Goal: Use online tool/utility: Utilize a website feature to perform a specific function

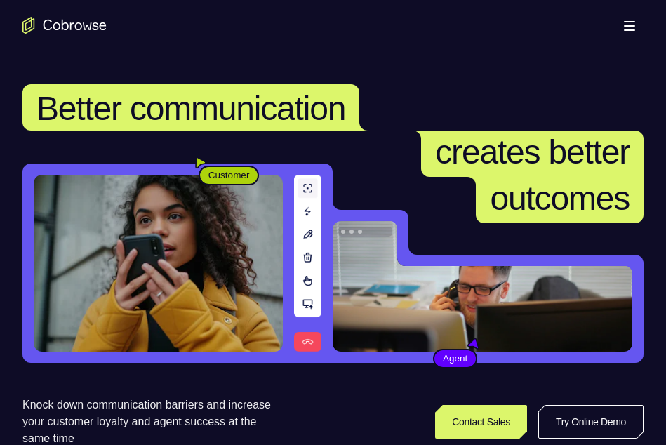
click at [617, 36] on button "Open main menu" at bounding box center [629, 25] width 28 height 28
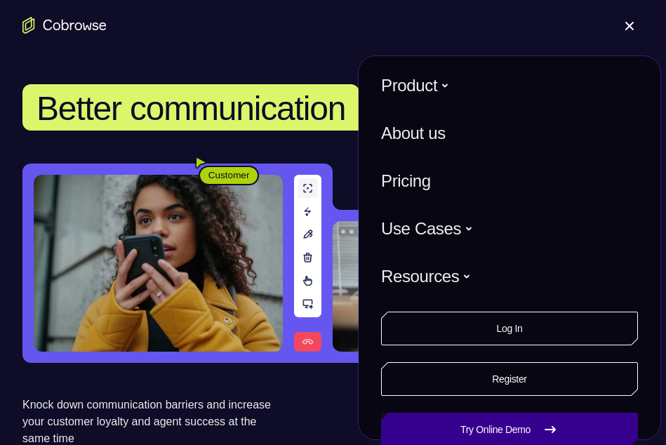
click at [444, 418] on link "Try Online Demo" at bounding box center [509, 430] width 257 height 34
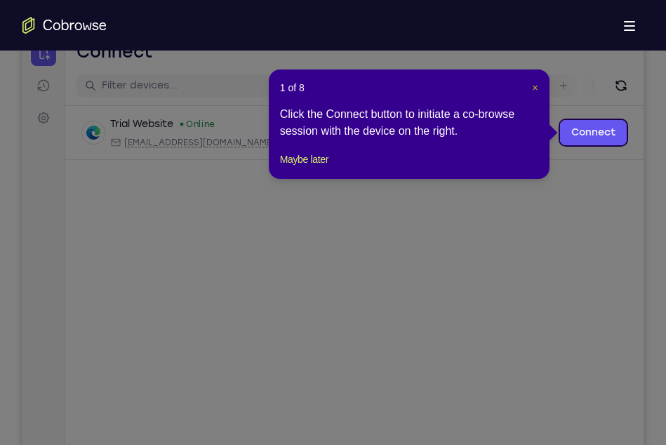
click at [535, 91] on span "×" at bounding box center [536, 87] width 6 height 11
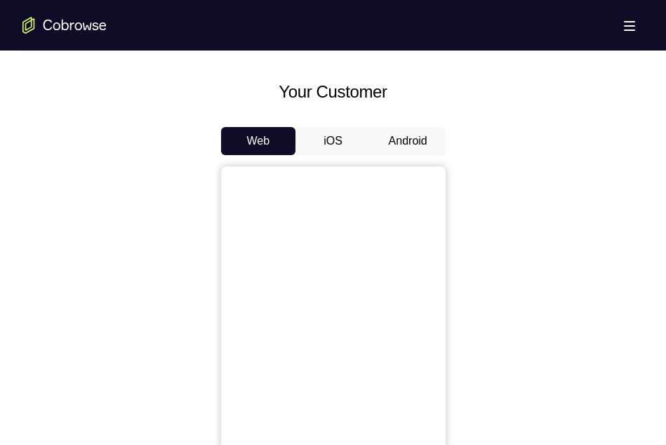
scroll to position [621, 0]
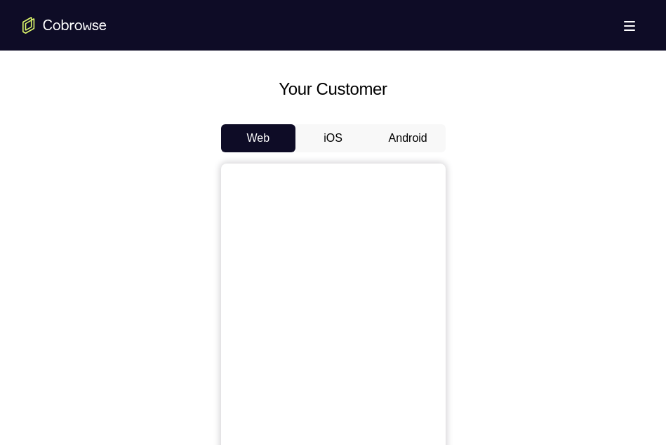
click at [404, 137] on button "Android" at bounding box center [407, 138] width 75 height 28
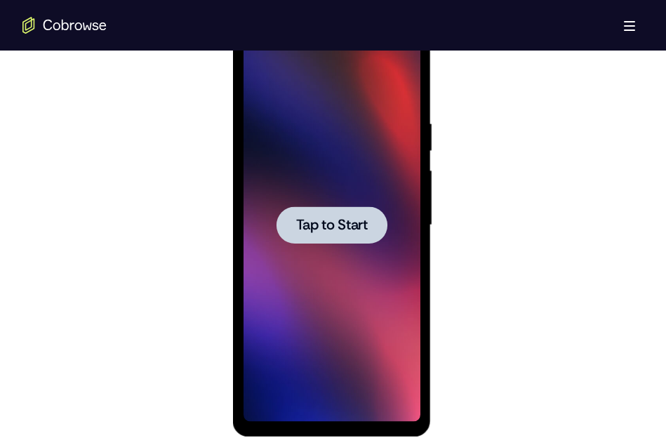
scroll to position [0, 0]
click at [347, 236] on div at bounding box center [331, 224] width 111 height 37
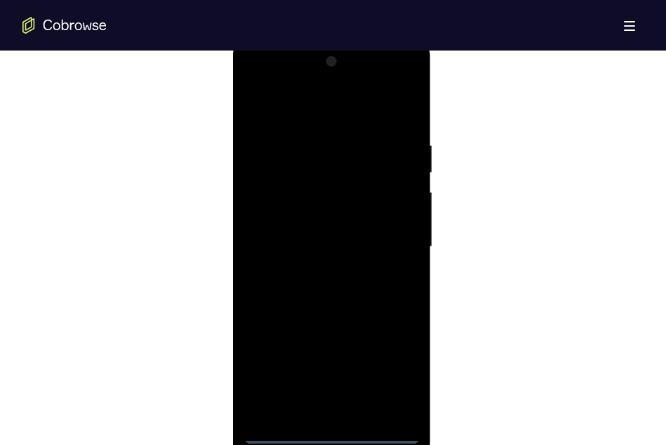
scroll to position [754, 0]
click at [341, 422] on div at bounding box center [331, 247] width 177 height 393
click at [334, 436] on div at bounding box center [331, 247] width 177 height 393
click at [386, 378] on div at bounding box center [331, 247] width 177 height 393
click at [286, 105] on div at bounding box center [331, 247] width 177 height 393
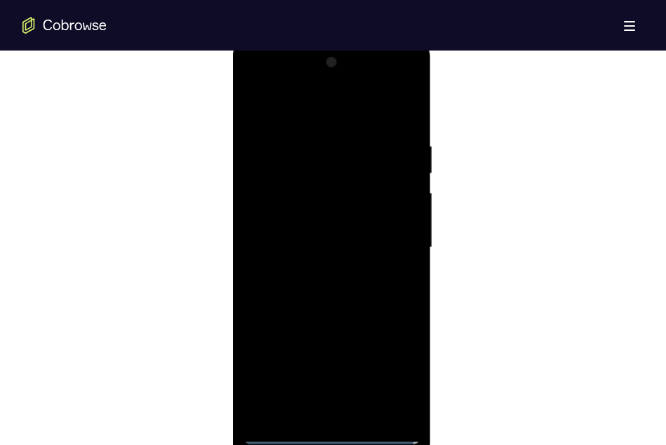
click at [396, 250] on div at bounding box center [331, 247] width 177 height 393
click at [321, 274] on div at bounding box center [331, 247] width 177 height 393
click at [315, 316] on div at bounding box center [331, 247] width 177 height 393
click at [313, 178] on div at bounding box center [331, 247] width 177 height 393
click at [341, 308] on div at bounding box center [331, 247] width 177 height 393
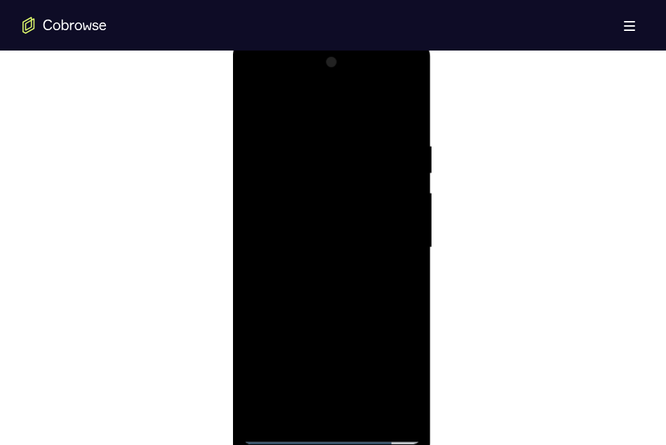
click at [326, 211] on div at bounding box center [331, 247] width 177 height 393
click at [305, 194] on div at bounding box center [331, 247] width 177 height 393
click at [411, 126] on div at bounding box center [331, 247] width 177 height 393
click at [408, 303] on div at bounding box center [331, 247] width 177 height 393
click at [407, 302] on div at bounding box center [331, 247] width 177 height 393
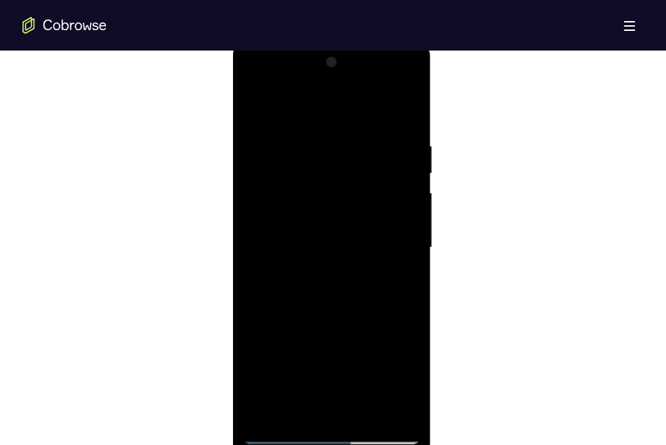
click at [410, 302] on div at bounding box center [331, 247] width 177 height 393
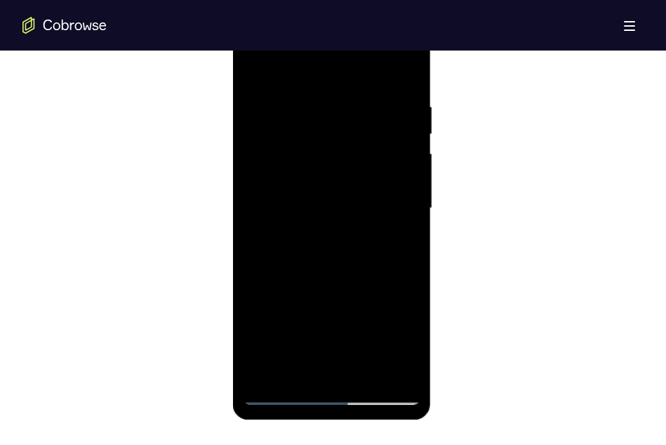
scroll to position [794, 0]
click at [253, 271] on div at bounding box center [331, 207] width 177 height 393
click at [311, 100] on div at bounding box center [331, 207] width 177 height 393
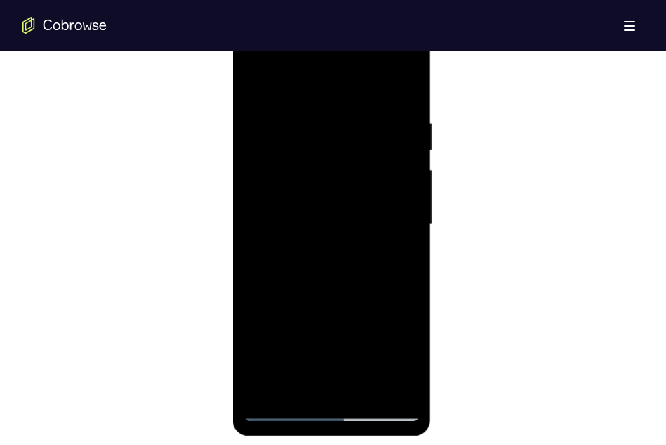
scroll to position [773, 0]
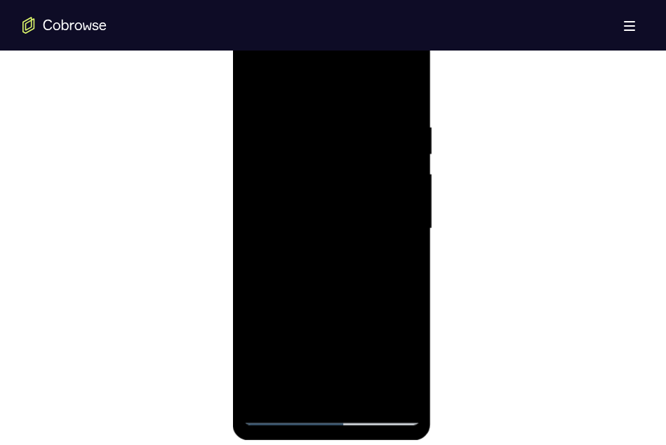
click at [406, 224] on div at bounding box center [331, 228] width 177 height 393
click at [401, 211] on div at bounding box center [331, 228] width 177 height 393
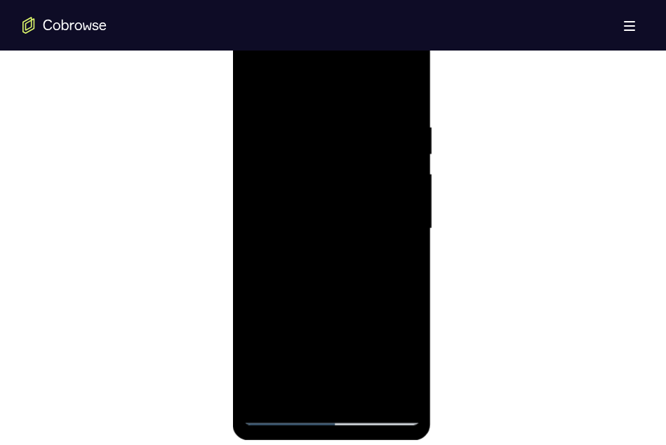
click at [401, 211] on div at bounding box center [331, 228] width 177 height 393
click at [394, 194] on div at bounding box center [331, 228] width 177 height 393
click at [408, 95] on div at bounding box center [331, 228] width 177 height 393
drag, startPoint x: 379, startPoint y: 123, endPoint x: 267, endPoint y: 129, distance: 111.7
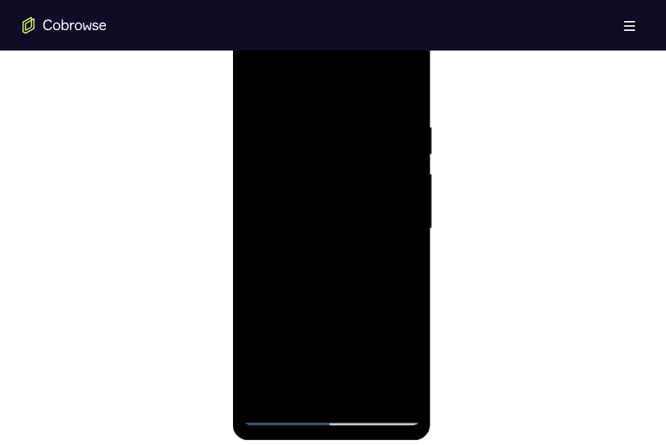
click at [267, 129] on div at bounding box center [331, 228] width 177 height 393
click at [333, 126] on div at bounding box center [331, 228] width 177 height 393
click at [414, 139] on div at bounding box center [331, 228] width 177 height 393
click at [410, 139] on div at bounding box center [331, 228] width 177 height 393
click at [404, 95] on div at bounding box center [331, 228] width 177 height 393
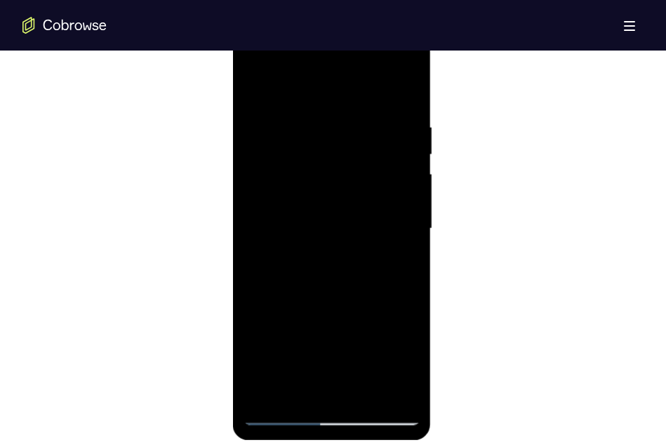
drag, startPoint x: 343, startPoint y: 287, endPoint x: 362, endPoint y: 186, distance: 102.8
click at [362, 186] on div at bounding box center [331, 228] width 177 height 393
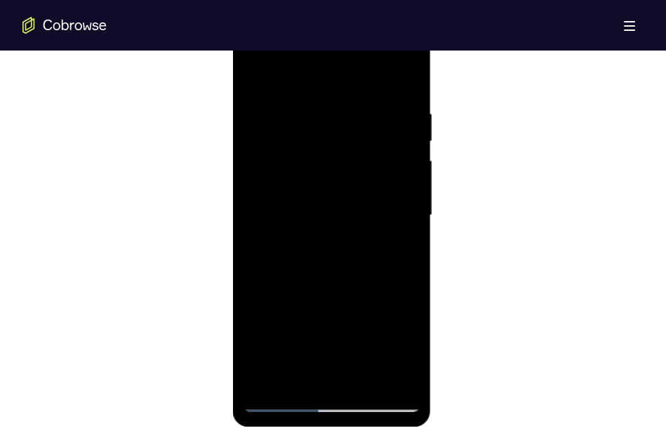
scroll to position [789, 0]
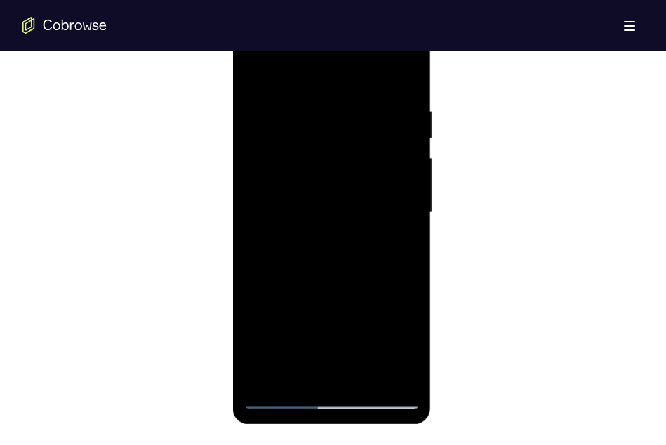
click at [372, 374] on div at bounding box center [331, 212] width 177 height 393
click at [335, 280] on div at bounding box center [331, 212] width 177 height 393
click at [460, 300] on div at bounding box center [332, 210] width 621 height 432
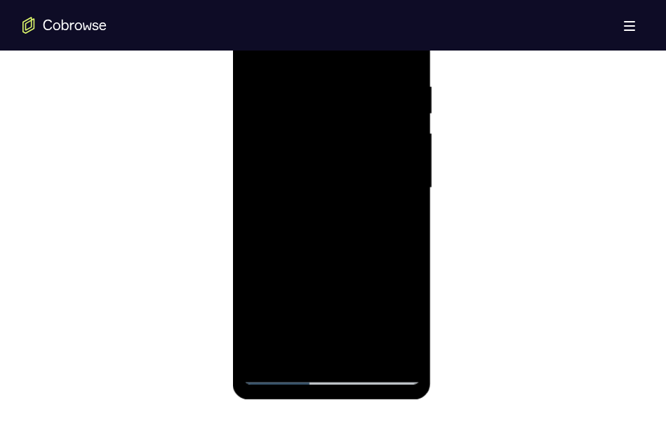
scroll to position [813, 0]
click at [277, 372] on div at bounding box center [331, 188] width 177 height 393
click at [295, 354] on div at bounding box center [331, 188] width 177 height 393
click at [267, 354] on div at bounding box center [331, 188] width 177 height 393
drag, startPoint x: 302, startPoint y: 286, endPoint x: 323, endPoint y: 159, distance: 129.5
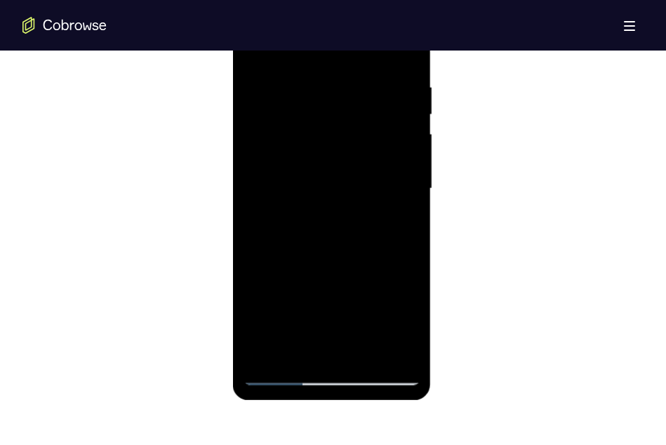
click at [323, 159] on div at bounding box center [331, 188] width 177 height 393
click at [309, 203] on div at bounding box center [331, 188] width 177 height 393
drag, startPoint x: 364, startPoint y: 209, endPoint x: 373, endPoint y: 383, distance: 174.2
click at [373, 383] on div at bounding box center [331, 188] width 177 height 393
drag, startPoint x: 354, startPoint y: 232, endPoint x: 349, endPoint y: 378, distance: 146.8
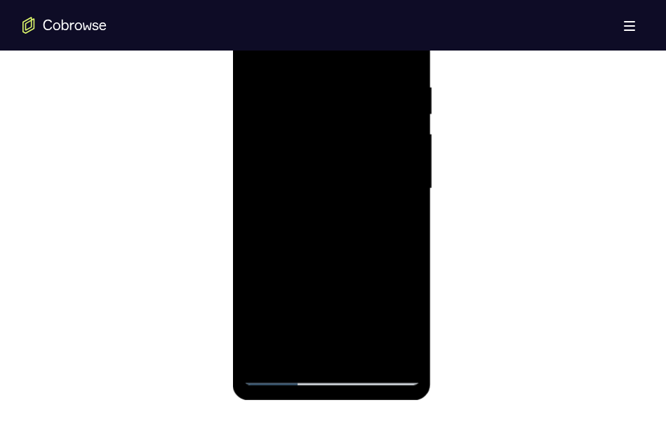
click at [349, 378] on div at bounding box center [331, 188] width 177 height 393
drag, startPoint x: 331, startPoint y: 243, endPoint x: 327, endPoint y: 378, distance: 134.1
click at [327, 378] on div at bounding box center [331, 188] width 177 height 393
drag, startPoint x: 329, startPoint y: 225, endPoint x: 328, endPoint y: 354, distance: 129.8
click at [328, 354] on div at bounding box center [331, 188] width 177 height 393
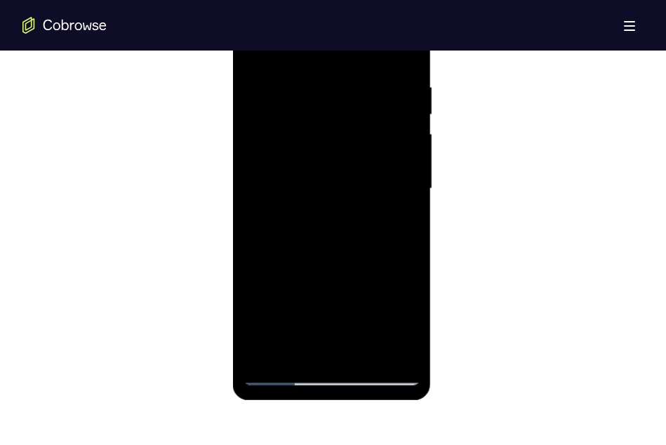
drag, startPoint x: 341, startPoint y: 223, endPoint x: 355, endPoint y: 355, distance: 132.7
click at [355, 355] on div at bounding box center [331, 188] width 177 height 393
click at [349, 206] on div at bounding box center [331, 188] width 177 height 393
drag, startPoint x: 349, startPoint y: 206, endPoint x: 351, endPoint y: 360, distance: 154.4
click at [351, 360] on div at bounding box center [331, 188] width 177 height 393
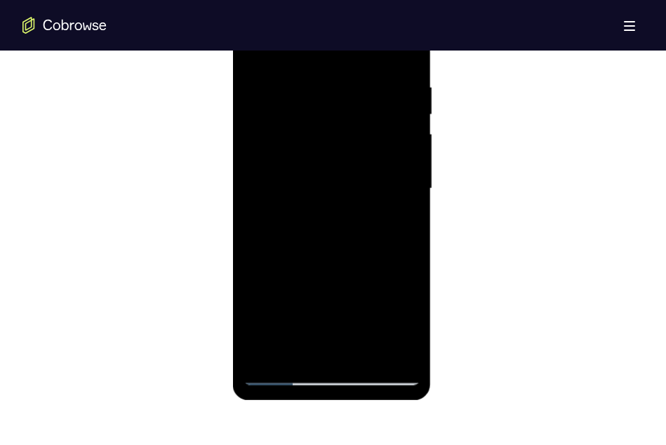
drag, startPoint x: 339, startPoint y: 236, endPoint x: 347, endPoint y: 368, distance: 132.1
click at [347, 368] on div at bounding box center [331, 188] width 177 height 393
drag, startPoint x: 333, startPoint y: 222, endPoint x: 333, endPoint y: 342, distance: 120.0
click at [333, 342] on div at bounding box center [331, 188] width 177 height 393
click at [410, 211] on div at bounding box center [331, 188] width 177 height 393
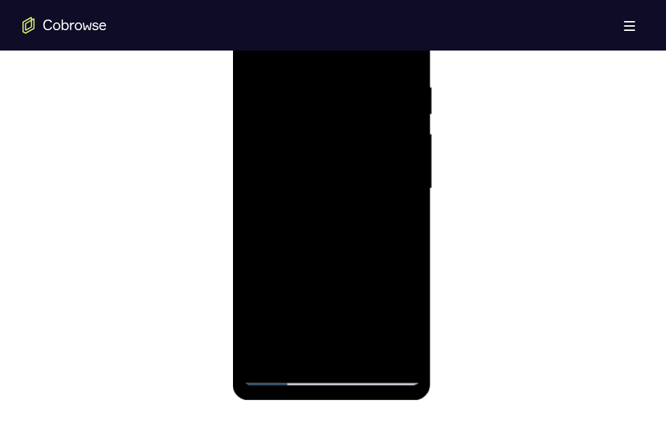
click at [416, 211] on div at bounding box center [331, 188] width 177 height 393
drag, startPoint x: 328, startPoint y: 265, endPoint x: 340, endPoint y: 112, distance: 153.4
click at [340, 112] on div at bounding box center [331, 188] width 177 height 393
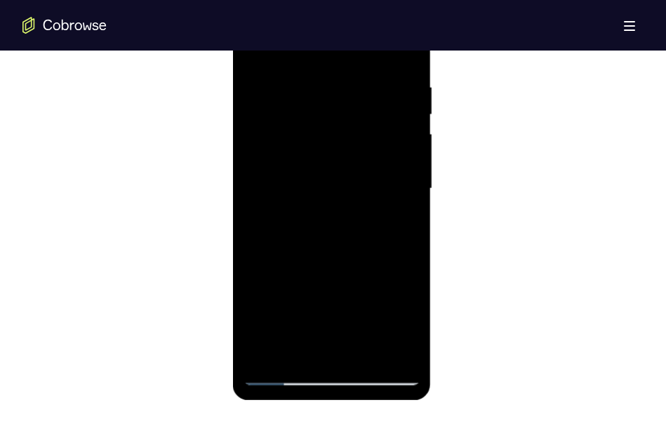
drag, startPoint x: 317, startPoint y: 243, endPoint x: 346, endPoint y: 111, distance: 135.0
click at [346, 111] on div at bounding box center [331, 188] width 177 height 393
drag, startPoint x: 329, startPoint y: 239, endPoint x: 341, endPoint y: 119, distance: 120.6
click at [341, 119] on div at bounding box center [331, 188] width 177 height 393
drag, startPoint x: 333, startPoint y: 230, endPoint x: 347, endPoint y: 119, distance: 111.8
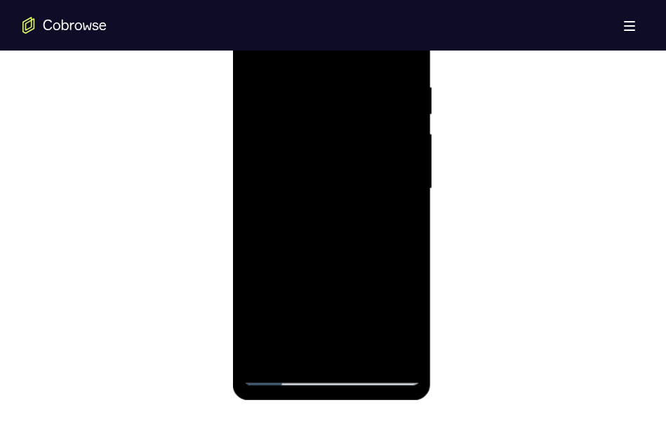
click at [347, 119] on div at bounding box center [331, 188] width 177 height 393
drag, startPoint x: 331, startPoint y: 203, endPoint x: 359, endPoint y: 76, distance: 130.1
click at [359, 76] on div at bounding box center [331, 188] width 177 height 393
drag, startPoint x: 327, startPoint y: 208, endPoint x: 350, endPoint y: 93, distance: 117.4
click at [350, 93] on div at bounding box center [331, 188] width 177 height 393
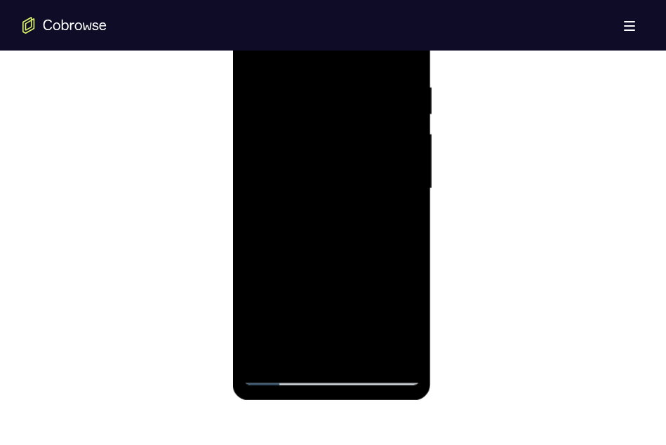
drag, startPoint x: 340, startPoint y: 214, endPoint x: 355, endPoint y: 109, distance: 106.3
click at [355, 109] on div at bounding box center [331, 188] width 177 height 393
drag, startPoint x: 340, startPoint y: 226, endPoint x: 365, endPoint y: 87, distance: 141.1
click at [365, 87] on div at bounding box center [331, 188] width 177 height 393
drag, startPoint x: 340, startPoint y: 219, endPoint x: 366, endPoint y: 112, distance: 109.8
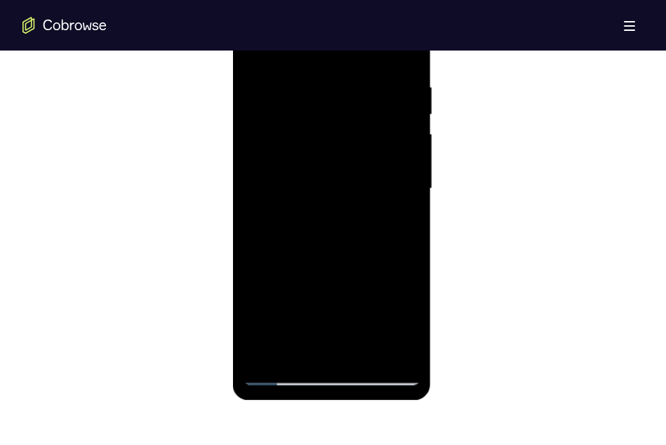
click at [366, 112] on div at bounding box center [331, 188] width 177 height 393
drag, startPoint x: 351, startPoint y: 208, endPoint x: 368, endPoint y: 138, distance: 72.2
click at [368, 138] on div at bounding box center [331, 188] width 177 height 393
click at [415, 218] on div at bounding box center [331, 188] width 177 height 393
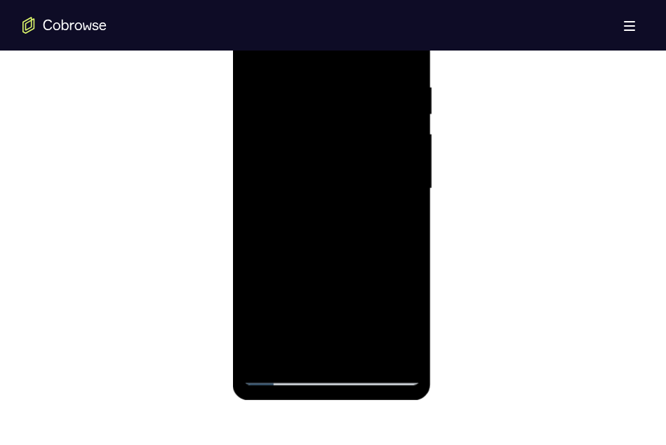
drag, startPoint x: 337, startPoint y: 256, endPoint x: 351, endPoint y: 127, distance: 129.9
click at [351, 127] on div at bounding box center [331, 188] width 177 height 393
drag, startPoint x: 338, startPoint y: 234, endPoint x: 351, endPoint y: 130, distance: 105.3
click at [351, 130] on div at bounding box center [331, 188] width 177 height 393
drag, startPoint x: 352, startPoint y: 206, endPoint x: 356, endPoint y: 114, distance: 92.0
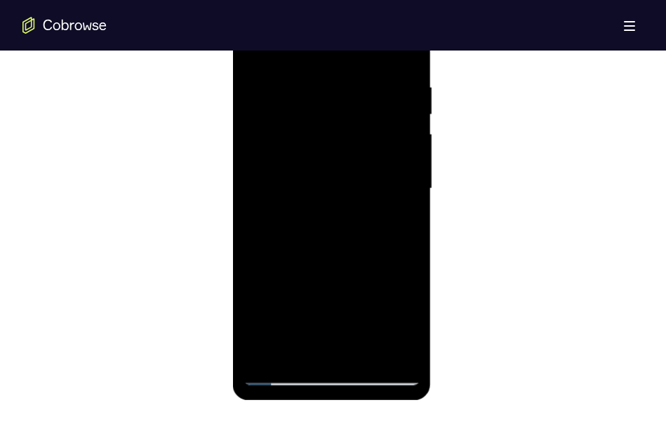
click at [356, 114] on div at bounding box center [331, 188] width 177 height 393
click at [413, 210] on div at bounding box center [331, 188] width 177 height 393
drag, startPoint x: 325, startPoint y: 241, endPoint x: 342, endPoint y: 128, distance: 113.6
click at [342, 128] on div at bounding box center [331, 188] width 177 height 393
drag, startPoint x: 333, startPoint y: 213, endPoint x: 343, endPoint y: 115, distance: 98.7
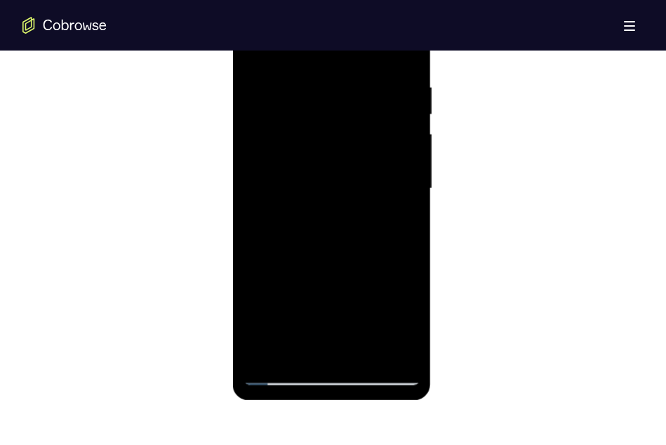
click at [343, 115] on div at bounding box center [331, 188] width 177 height 393
drag, startPoint x: 326, startPoint y: 185, endPoint x: 333, endPoint y: 102, distance: 83.1
click at [333, 102] on div at bounding box center [331, 188] width 177 height 393
drag, startPoint x: 329, startPoint y: 184, endPoint x: 329, endPoint y: 91, distance: 92.6
click at [329, 91] on div at bounding box center [331, 188] width 177 height 393
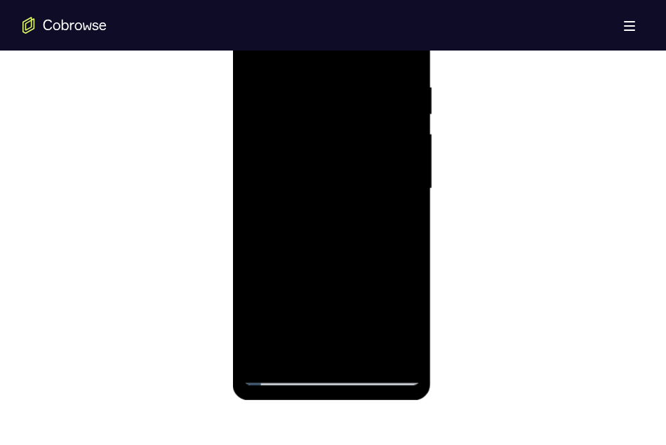
drag, startPoint x: 322, startPoint y: 215, endPoint x: 328, endPoint y: 118, distance: 97.7
click at [328, 118] on div at bounding box center [331, 188] width 177 height 393
drag, startPoint x: 320, startPoint y: 243, endPoint x: 320, endPoint y: 126, distance: 117.9
click at [320, 126] on div at bounding box center [331, 188] width 177 height 393
drag, startPoint x: 317, startPoint y: 251, endPoint x: 338, endPoint y: 125, distance: 127.9
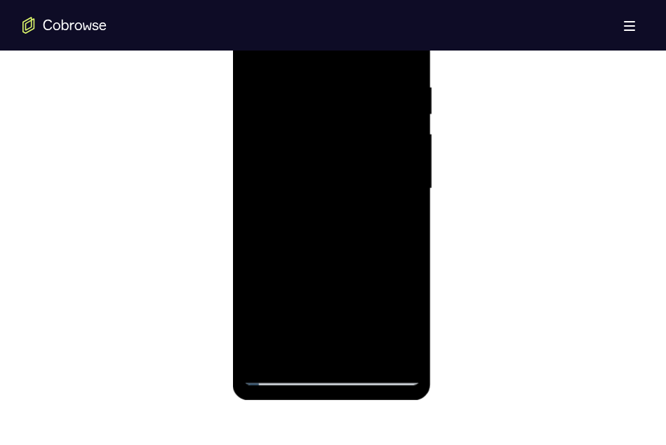
click at [338, 125] on div at bounding box center [331, 188] width 177 height 393
drag, startPoint x: 326, startPoint y: 259, endPoint x: 328, endPoint y: 126, distance: 133.3
click at [328, 126] on div at bounding box center [331, 188] width 177 height 393
drag, startPoint x: 325, startPoint y: 253, endPoint x: 335, endPoint y: 140, distance: 113.4
click at [335, 140] on div at bounding box center [331, 188] width 177 height 393
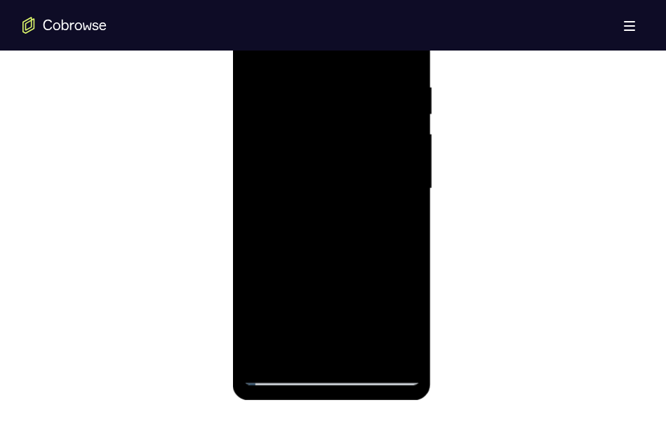
drag, startPoint x: 335, startPoint y: 244, endPoint x: 347, endPoint y: 176, distance: 69.1
click at [347, 176] on div at bounding box center [331, 188] width 177 height 393
drag, startPoint x: 333, startPoint y: 246, endPoint x: 342, endPoint y: 157, distance: 88.9
click at [342, 157] on div at bounding box center [331, 188] width 177 height 393
drag, startPoint x: 333, startPoint y: 243, endPoint x: 350, endPoint y: 136, distance: 108.1
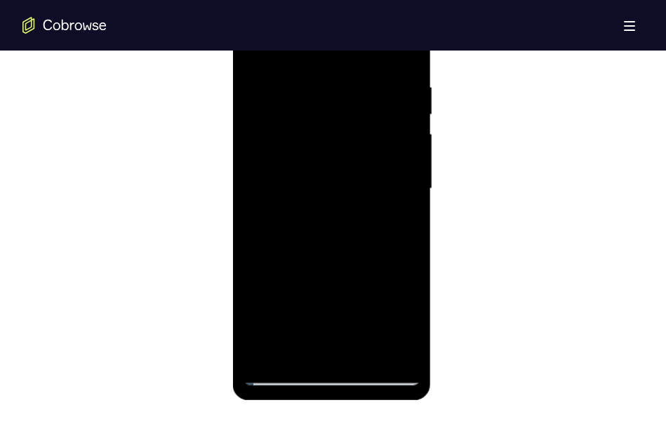
click at [350, 136] on div at bounding box center [331, 188] width 177 height 393
drag, startPoint x: 338, startPoint y: 184, endPoint x: 348, endPoint y: 98, distance: 86.2
click at [348, 98] on div at bounding box center [331, 188] width 177 height 393
drag, startPoint x: 327, startPoint y: 182, endPoint x: 339, endPoint y: 144, distance: 40.4
click at [339, 144] on div at bounding box center [331, 188] width 177 height 393
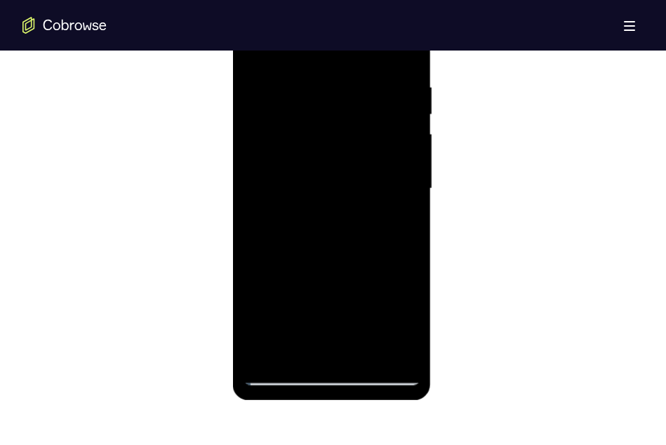
drag, startPoint x: 324, startPoint y: 211, endPoint x: 338, endPoint y: 123, distance: 88.0
click at [338, 123] on div at bounding box center [331, 188] width 177 height 393
drag, startPoint x: 331, startPoint y: 234, endPoint x: 338, endPoint y: 128, distance: 106.2
click at [338, 128] on div at bounding box center [331, 188] width 177 height 393
drag, startPoint x: 323, startPoint y: 214, endPoint x: 333, endPoint y: 129, distance: 85.5
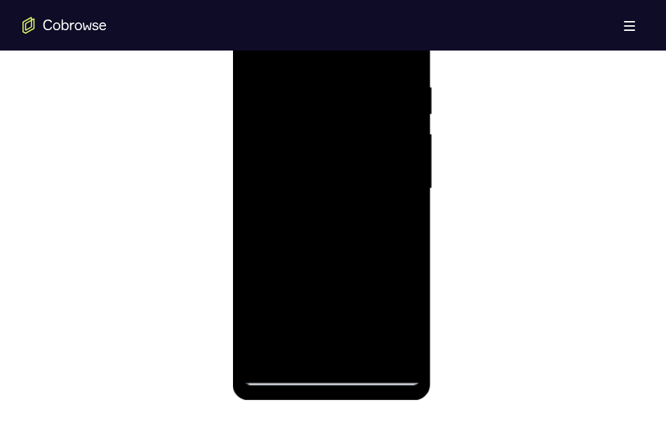
click at [333, 129] on div at bounding box center [331, 188] width 177 height 393
drag, startPoint x: 345, startPoint y: 211, endPoint x: 347, endPoint y: 184, distance: 27.4
click at [347, 184] on div at bounding box center [331, 188] width 177 height 393
click at [412, 222] on div at bounding box center [331, 188] width 177 height 393
